Goal: Check status: Check status

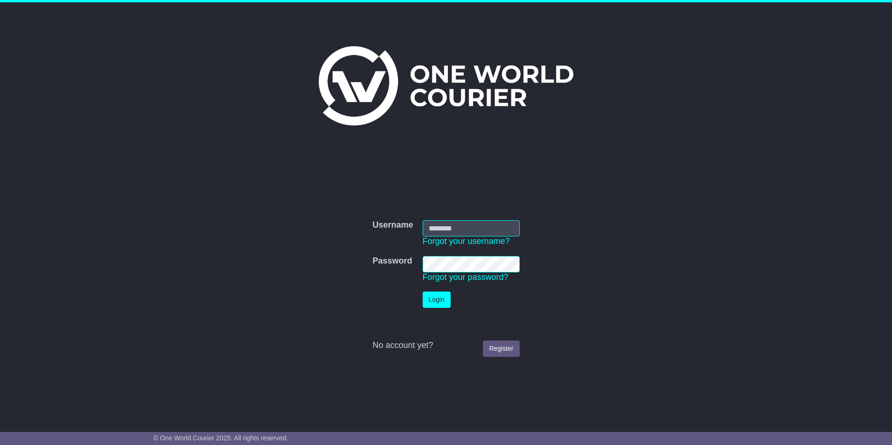
type input "**********"
click at [446, 302] on button "Login" at bounding box center [437, 300] width 28 height 16
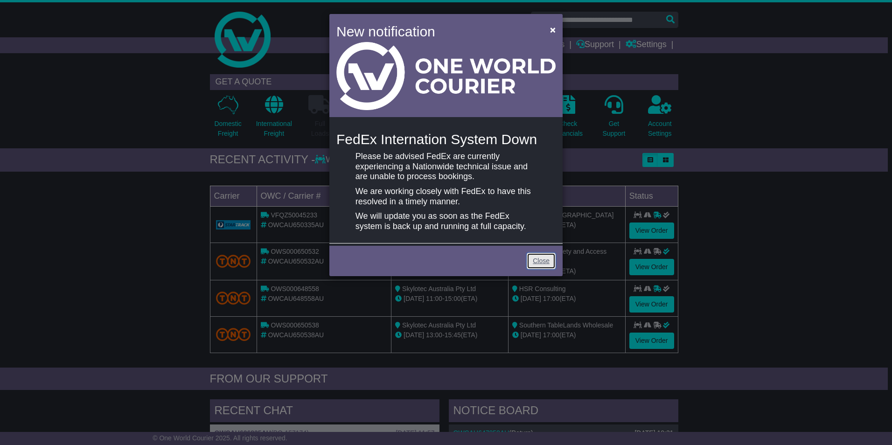
click at [549, 260] on link "Close" at bounding box center [541, 261] width 29 height 16
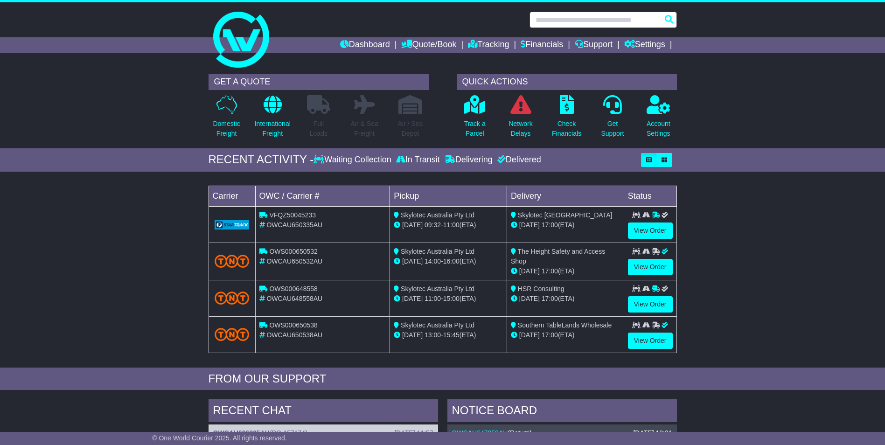
click at [594, 19] on input "text" at bounding box center [602, 20] width 147 height 16
click at [611, 18] on input "text" at bounding box center [602, 20] width 147 height 16
click at [715, 30] on div at bounding box center [442, 35] width 885 height 67
click at [622, 22] on input "text" at bounding box center [602, 20] width 147 height 16
click at [164, 236] on div "Loading... No bookings found Carrier OWC / Carrier # Pickup Delivery Status VFQ…" at bounding box center [442, 271] width 885 height 191
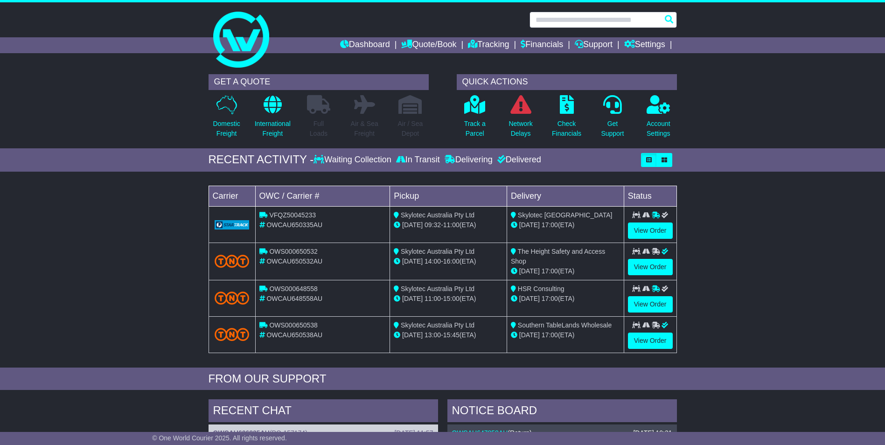
click at [591, 25] on input "text" at bounding box center [602, 20] width 147 height 16
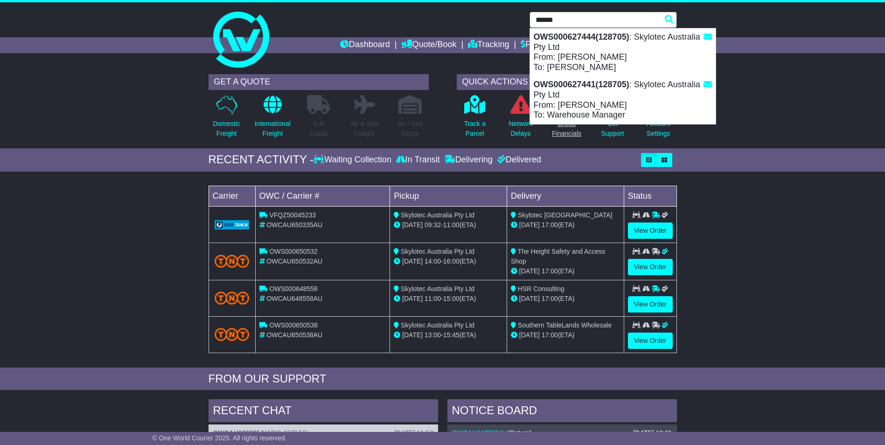
click at [574, 110] on div "OWS000627441(128705) : Skylotec Australia Pty Ltd From: Paul Hearne To: Warehou…" at bounding box center [623, 100] width 186 height 48
type input "**********"
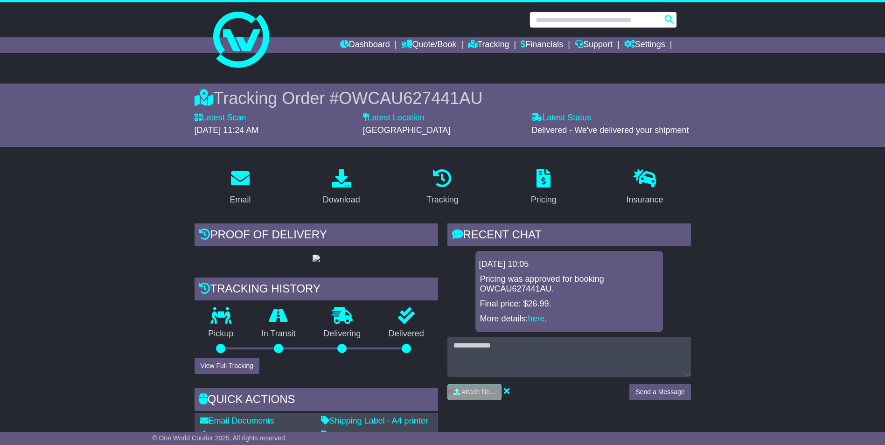
click at [594, 18] on input "text" at bounding box center [602, 20] width 147 height 16
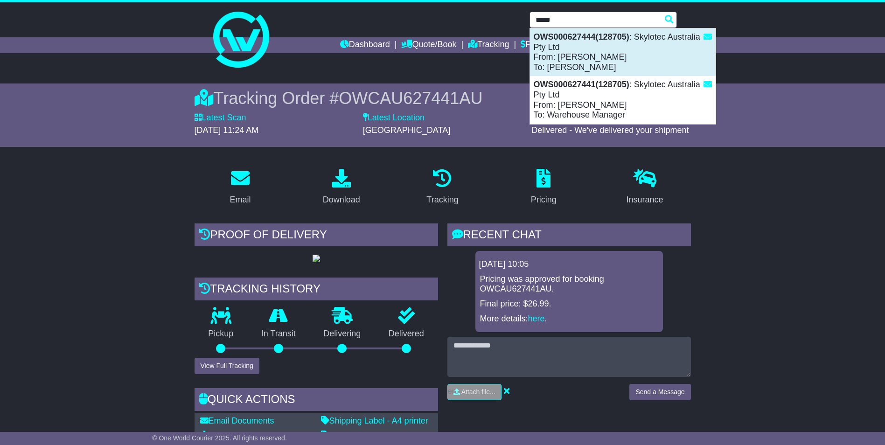
click at [575, 39] on strong "OWS000627444(128705)" at bounding box center [582, 36] width 96 height 9
type input "**********"
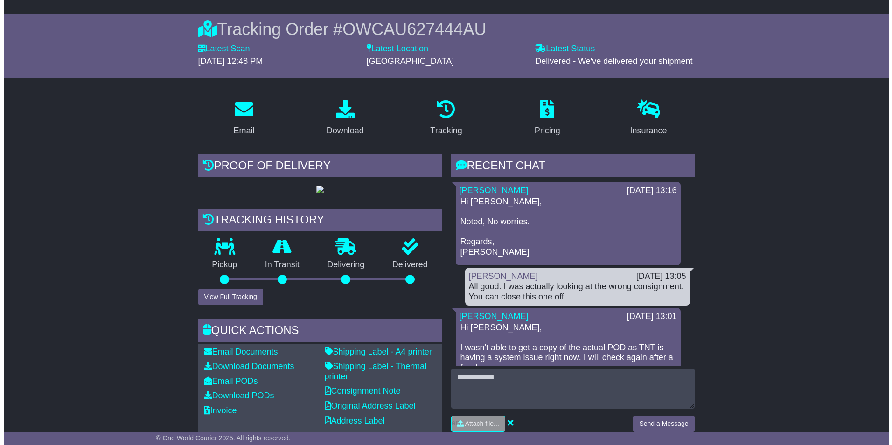
scroll to position [93, 0]
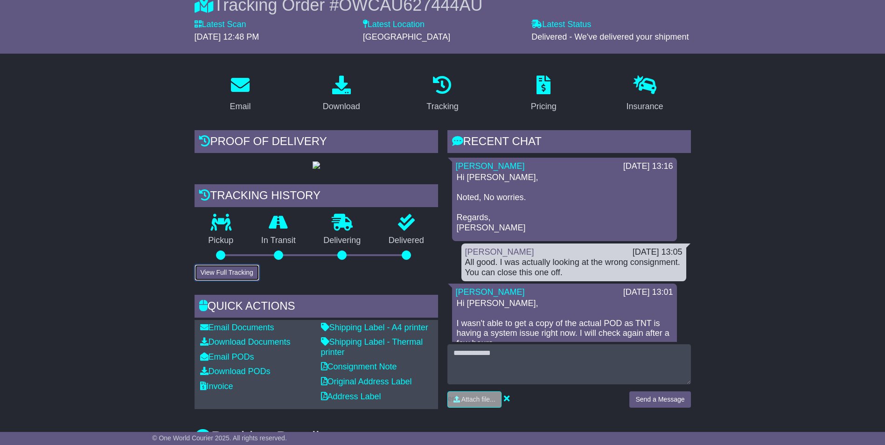
click at [236, 281] on button "View Full Tracking" at bounding box center [227, 272] width 65 height 16
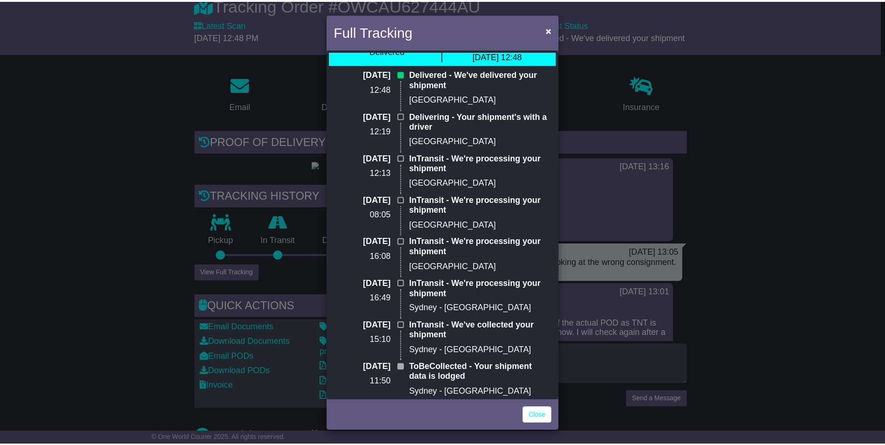
scroll to position [0, 0]
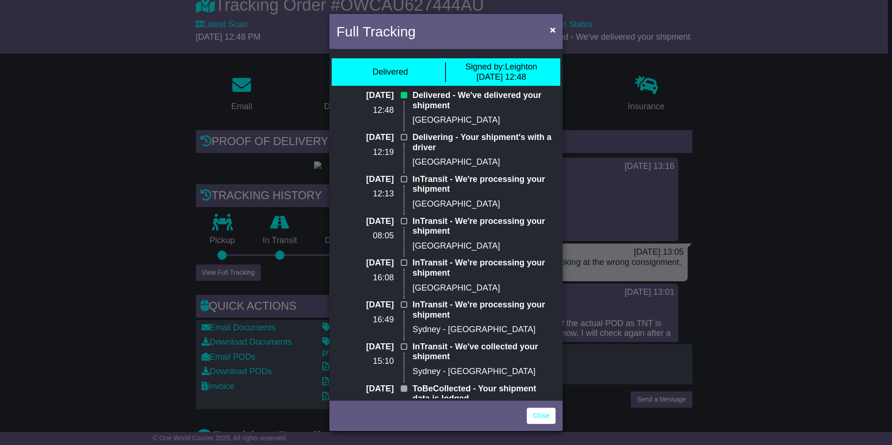
click at [218, 195] on div "Full Tracking × Delivered Signed by: Leighton 01 Aug 2025 12:48 01 Aug 2025 12:…" at bounding box center [446, 222] width 892 height 445
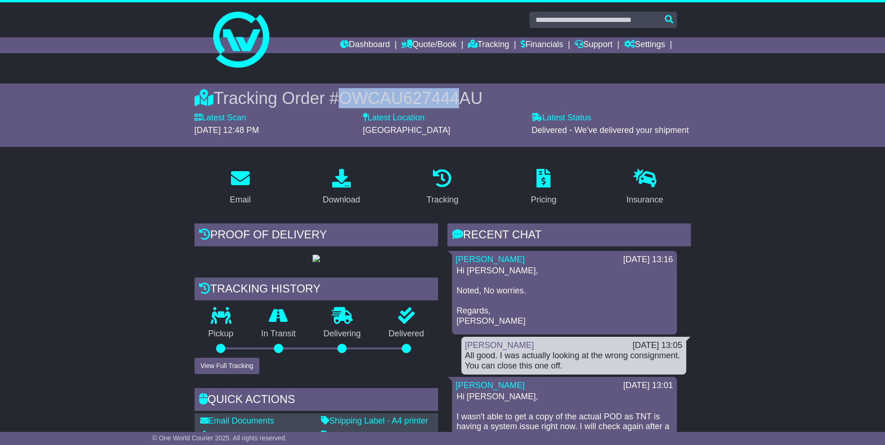
drag, startPoint x: 457, startPoint y: 98, endPoint x: 345, endPoint y: 99, distance: 111.9
click at [345, 99] on span "OWCAU627444AU" at bounding box center [411, 98] width 144 height 19
copy span "OWCAU627444"
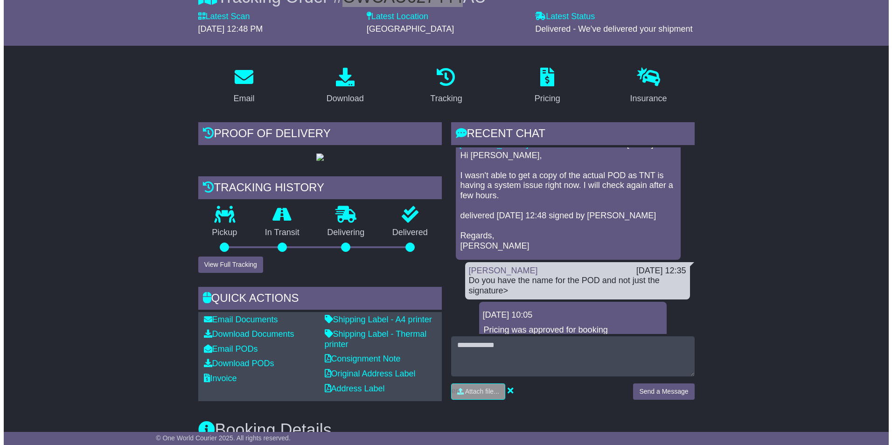
scroll to position [140, 0]
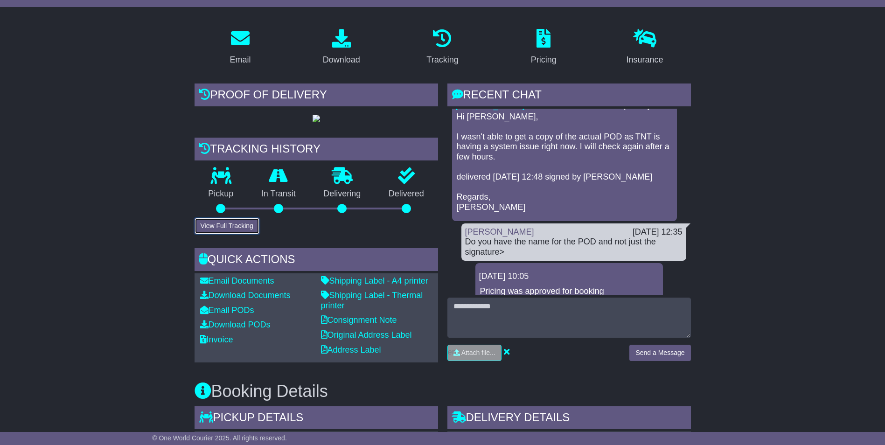
click at [196, 234] on button "View Full Tracking" at bounding box center [227, 226] width 65 height 16
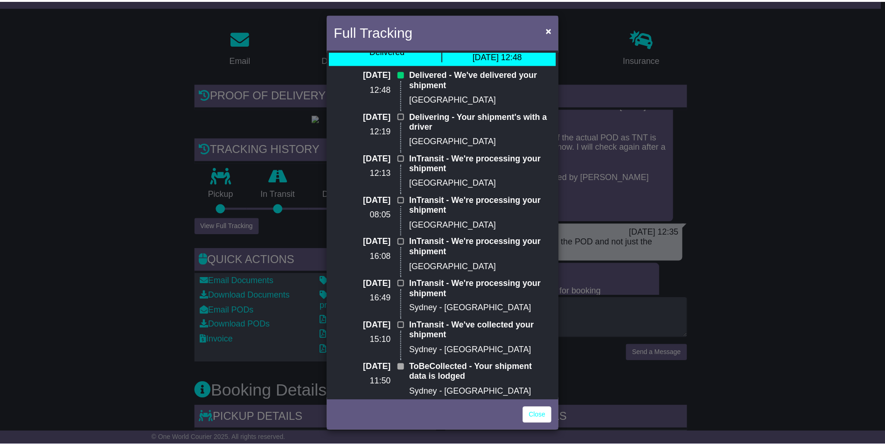
scroll to position [0, 0]
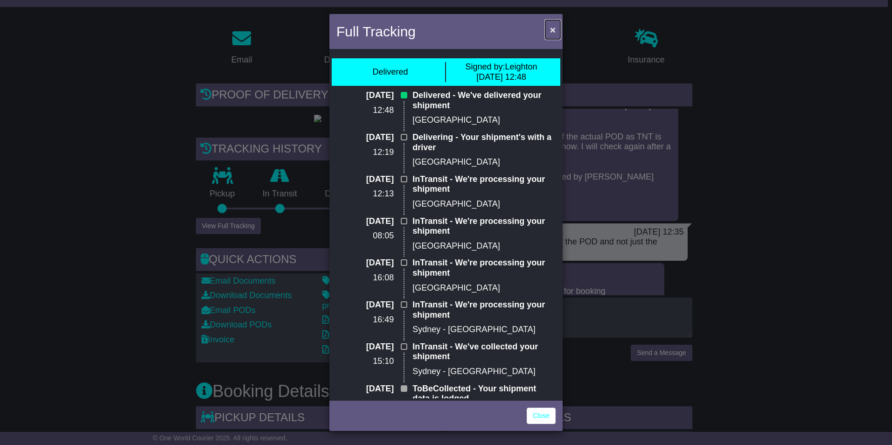
drag, startPoint x: 558, startPoint y: 29, endPoint x: 543, endPoint y: 26, distance: 15.3
click at [558, 29] on button "×" at bounding box center [552, 29] width 15 height 19
